Goal: Information Seeking & Learning: Find specific fact

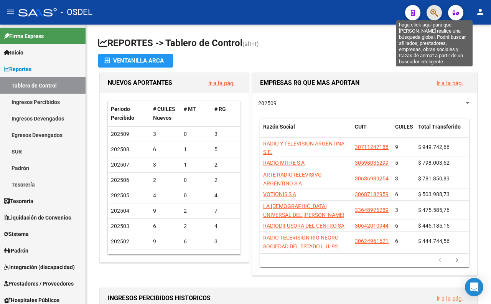
click at [430, 11] on icon "button" at bounding box center [434, 12] width 8 height 9
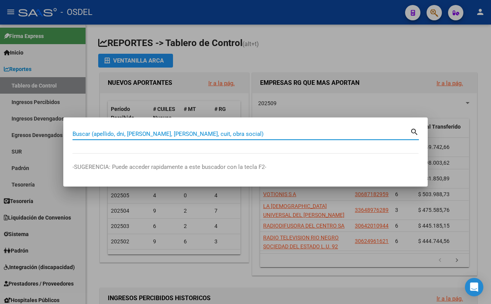
click at [238, 136] on input "Buscar (apellido, dni, [PERSON_NAME], [PERSON_NAME], cuit, obra social)" at bounding box center [240, 133] width 337 height 7
paste input "33826591"
type input "33826591"
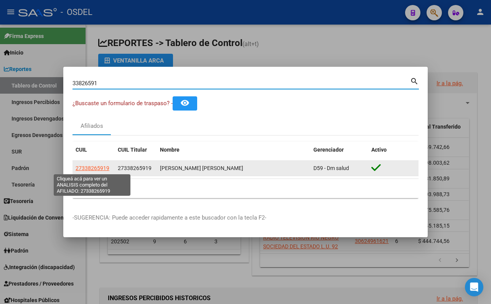
click at [104, 169] on span "27338265919" at bounding box center [93, 168] width 34 height 6
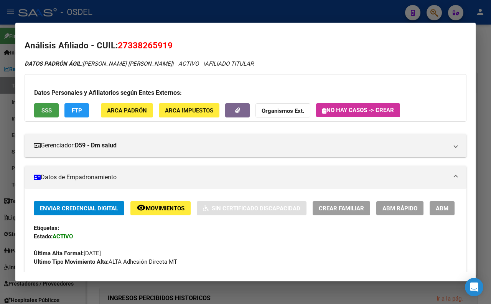
click at [51, 111] on span "SSS" at bounding box center [46, 110] width 10 height 7
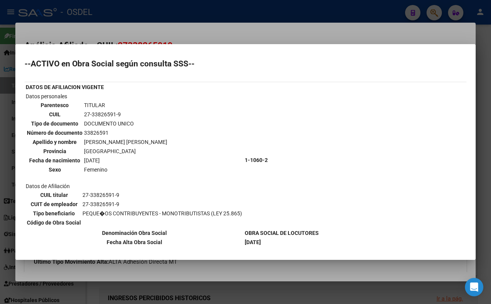
click at [266, 39] on div at bounding box center [245, 152] width 491 height 304
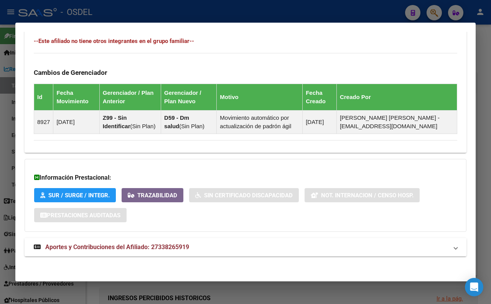
scroll to position [448, 0]
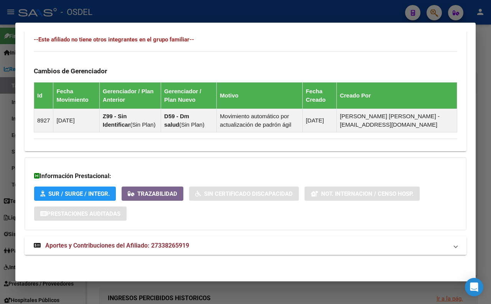
click at [143, 248] on span "Aportes y Contribuciones del Afiliado: 27338265919" at bounding box center [117, 244] width 144 height 7
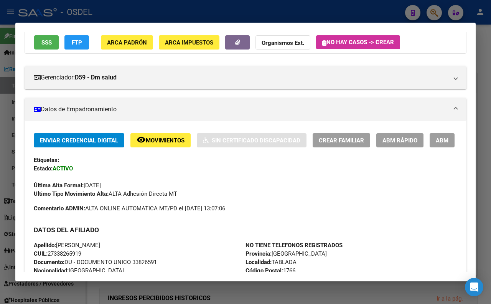
scroll to position [67, 0]
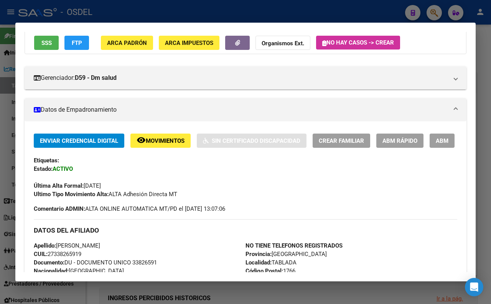
click at [487, 134] on div at bounding box center [245, 152] width 491 height 304
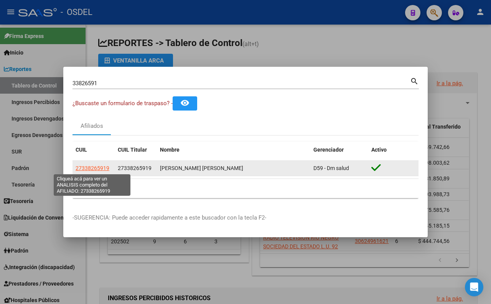
click at [93, 170] on span "27338265919" at bounding box center [93, 168] width 34 height 6
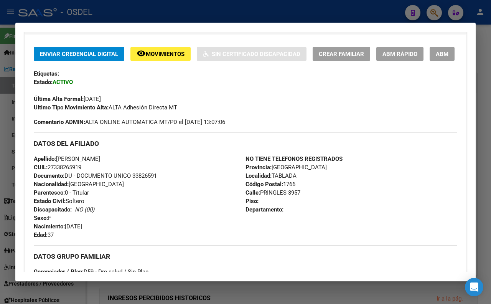
scroll to position [170, 0]
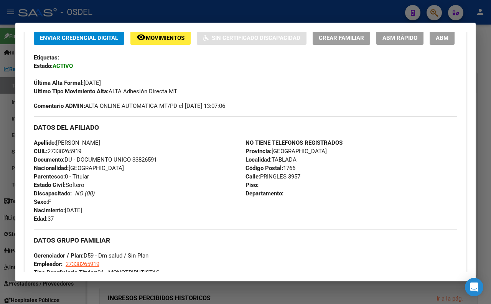
drag, startPoint x: 131, startPoint y: 179, endPoint x: 172, endPoint y: 179, distance: 40.2
click at [172, 179] on div "Apellido: [PERSON_NAME] CUIL: 27338265919 Documento: DU - DOCUMENTO UNICO 33826…" at bounding box center [140, 180] width 212 height 84
copy span "33826591"
click at [164, 223] on div "Apellido: [PERSON_NAME] CUIL: 27338265919 Documento: DU - DOCUMENTO UNICO 33826…" at bounding box center [140, 180] width 212 height 84
click at [329, 4] on div at bounding box center [245, 152] width 491 height 304
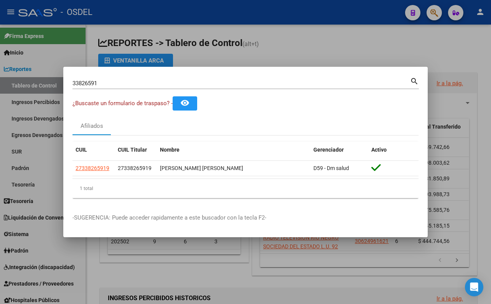
click at [319, 36] on div at bounding box center [245, 152] width 491 height 304
